Goal: Find contact information: Find contact information

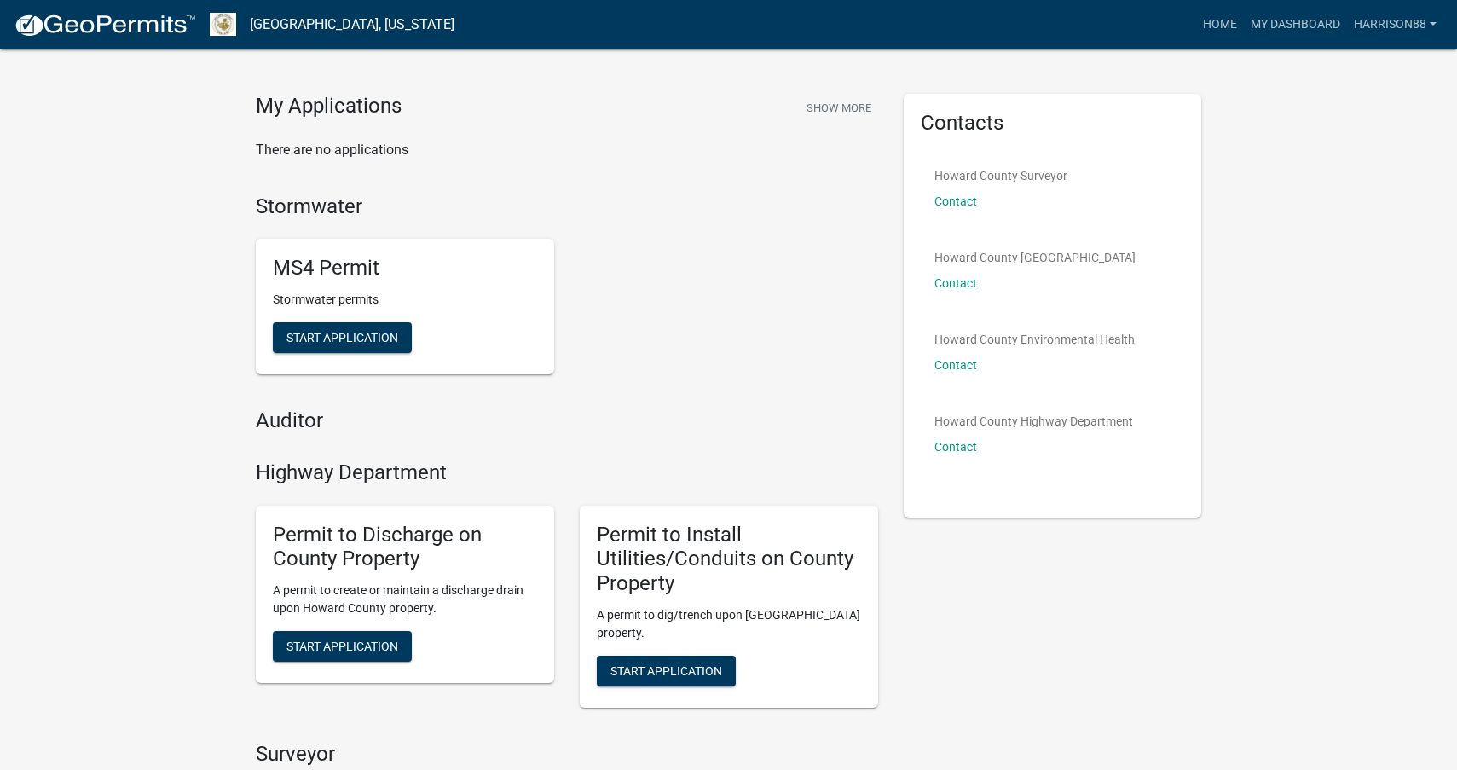
scroll to position [32, 0]
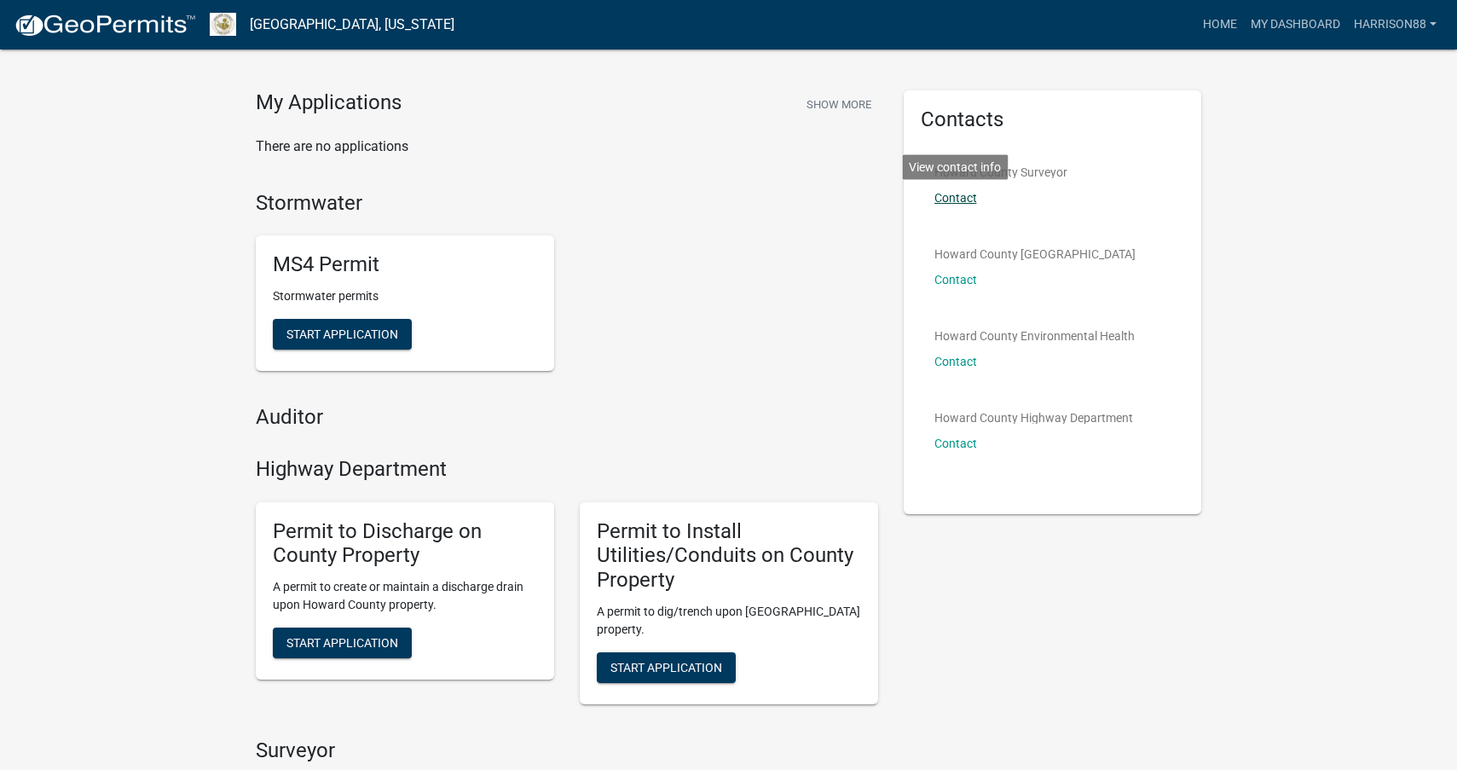
click at [965, 199] on link "Contact" at bounding box center [955, 198] width 43 height 14
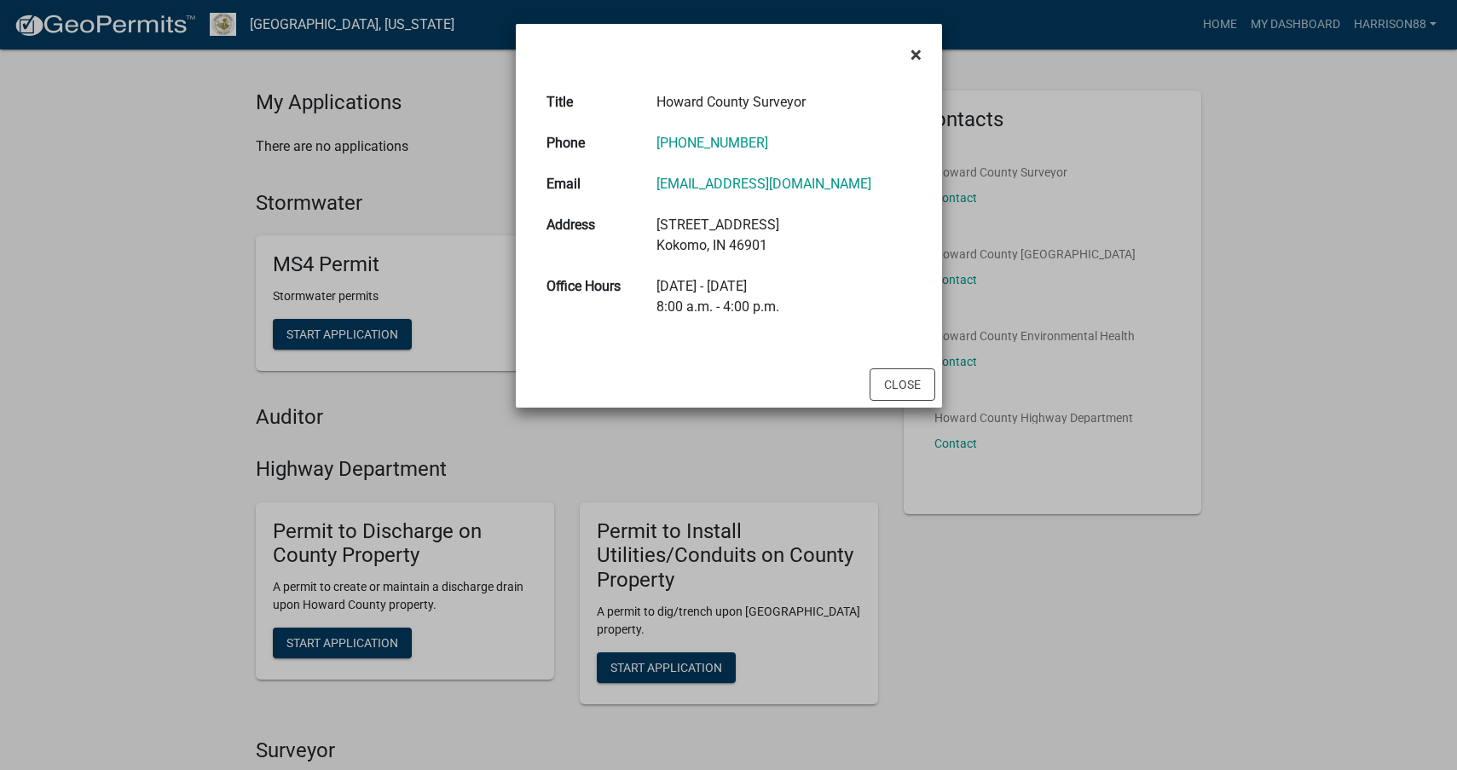
click at [915, 43] on span "×" at bounding box center [915, 55] width 11 height 24
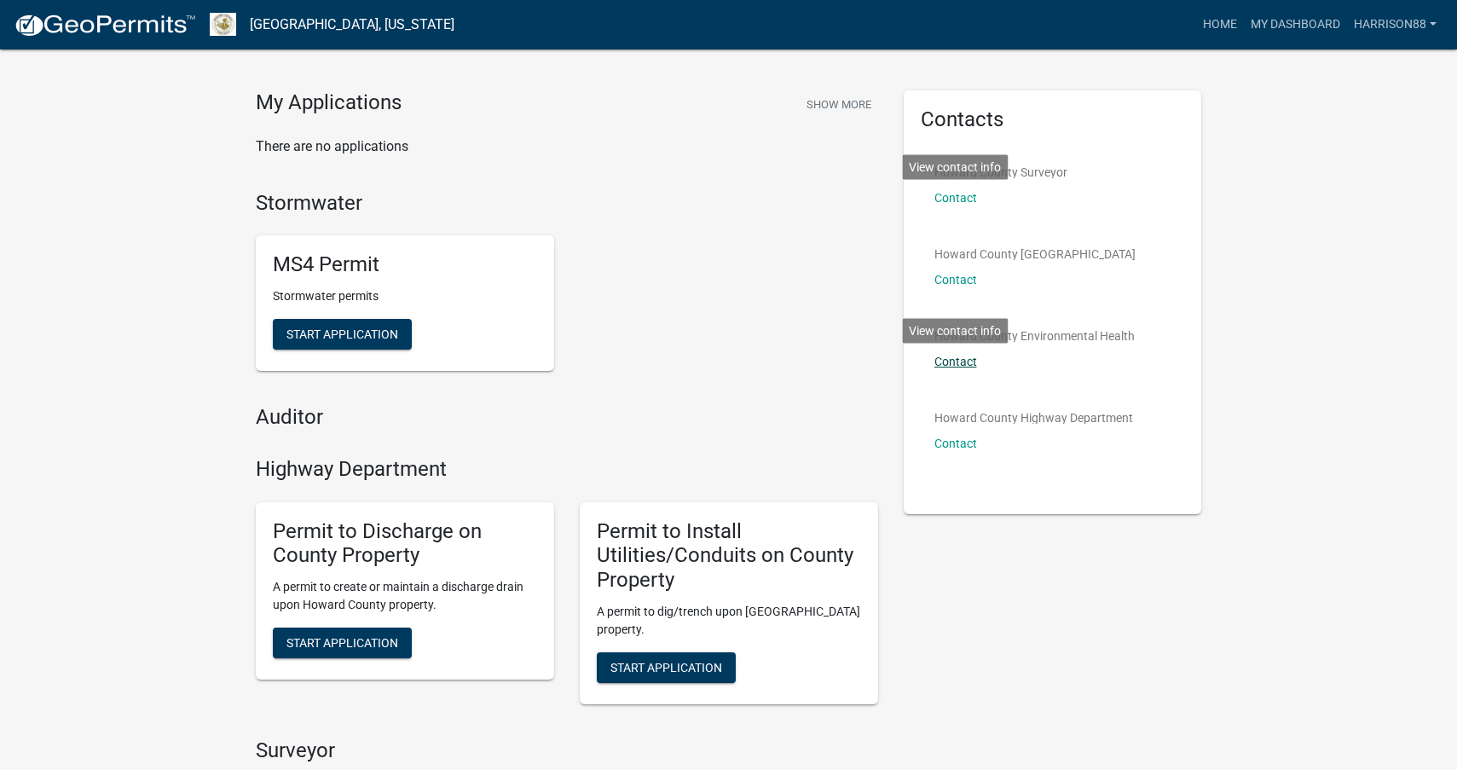
click at [956, 366] on link "Contact" at bounding box center [955, 362] width 43 height 14
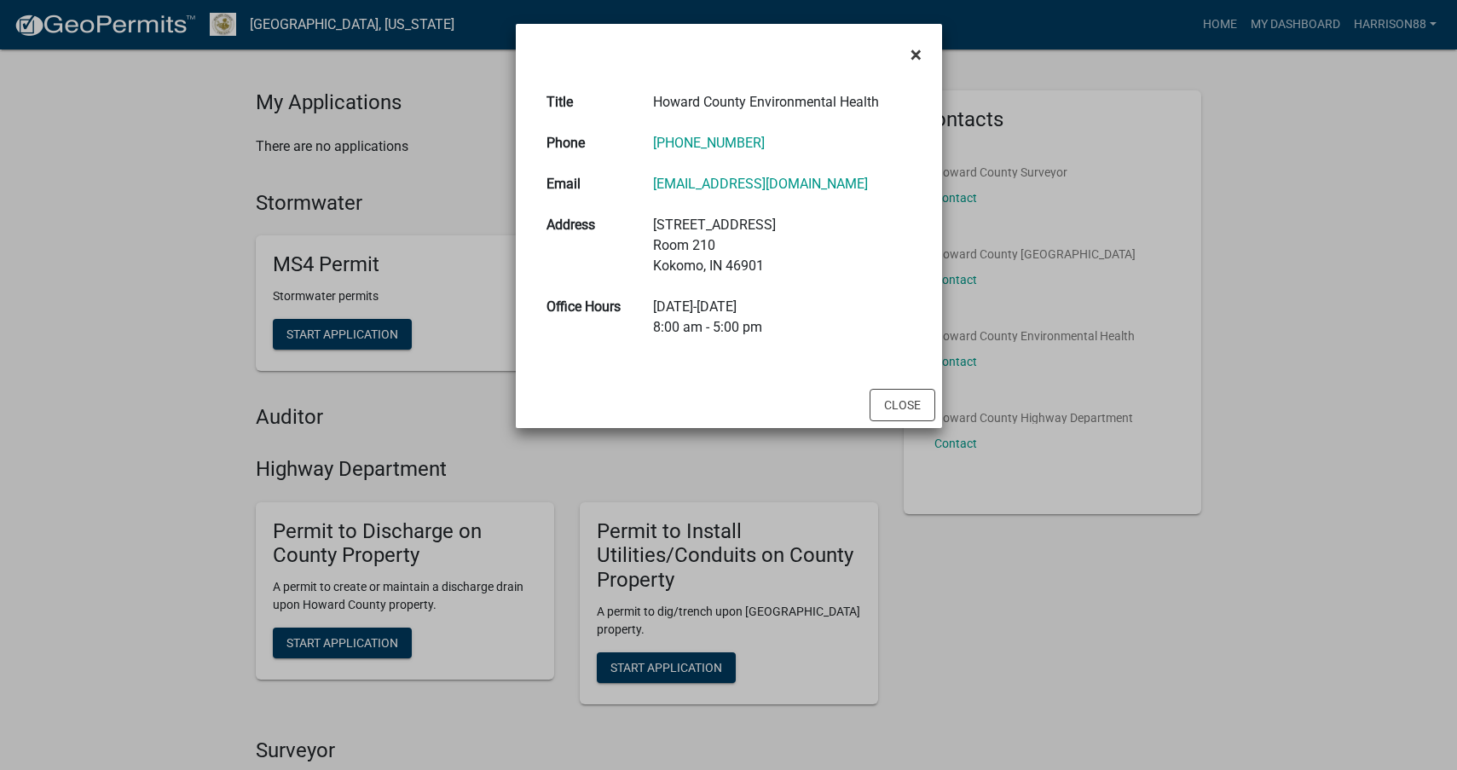
click at [915, 40] on button "×" at bounding box center [916, 55] width 38 height 48
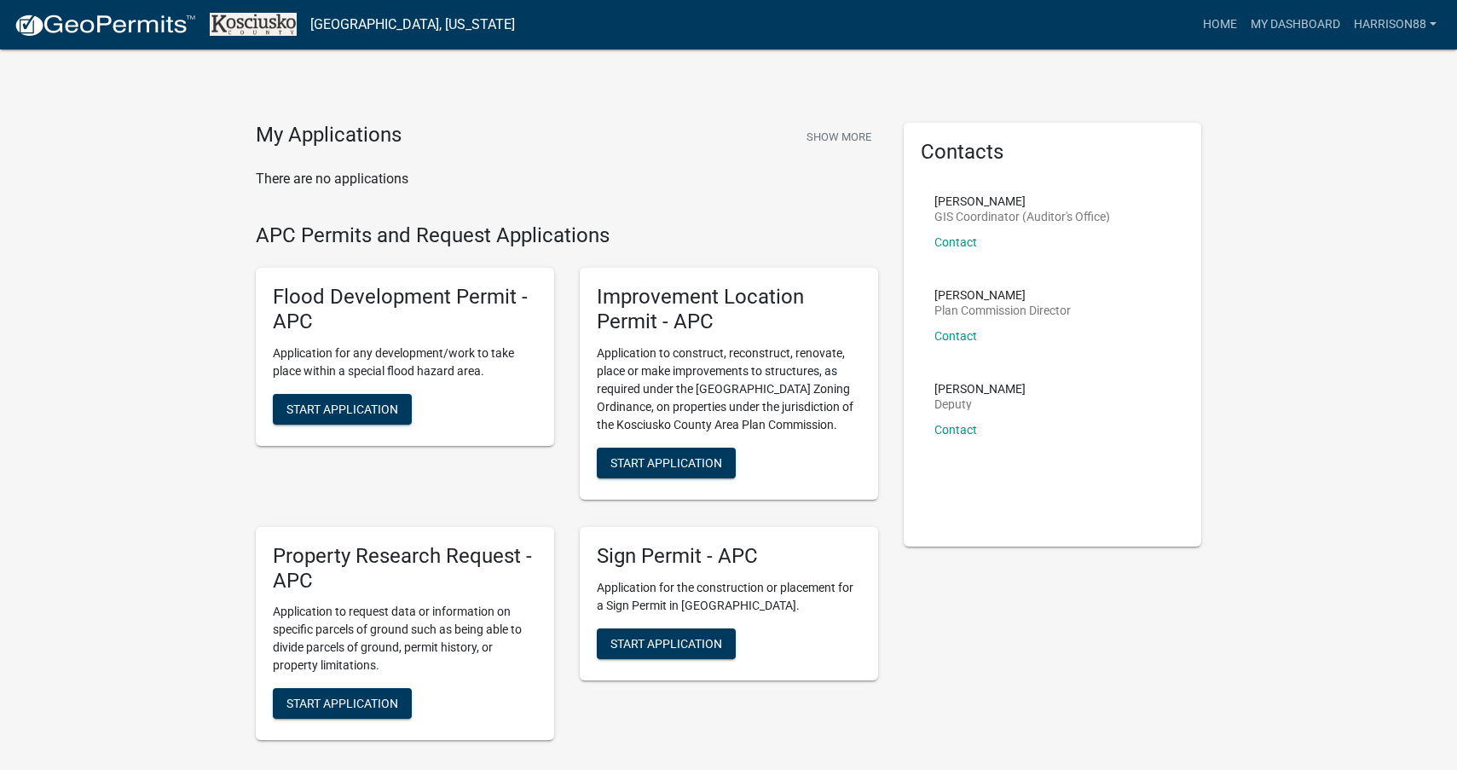
scroll to position [1, 0]
